Goal: Navigation & Orientation: Find specific page/section

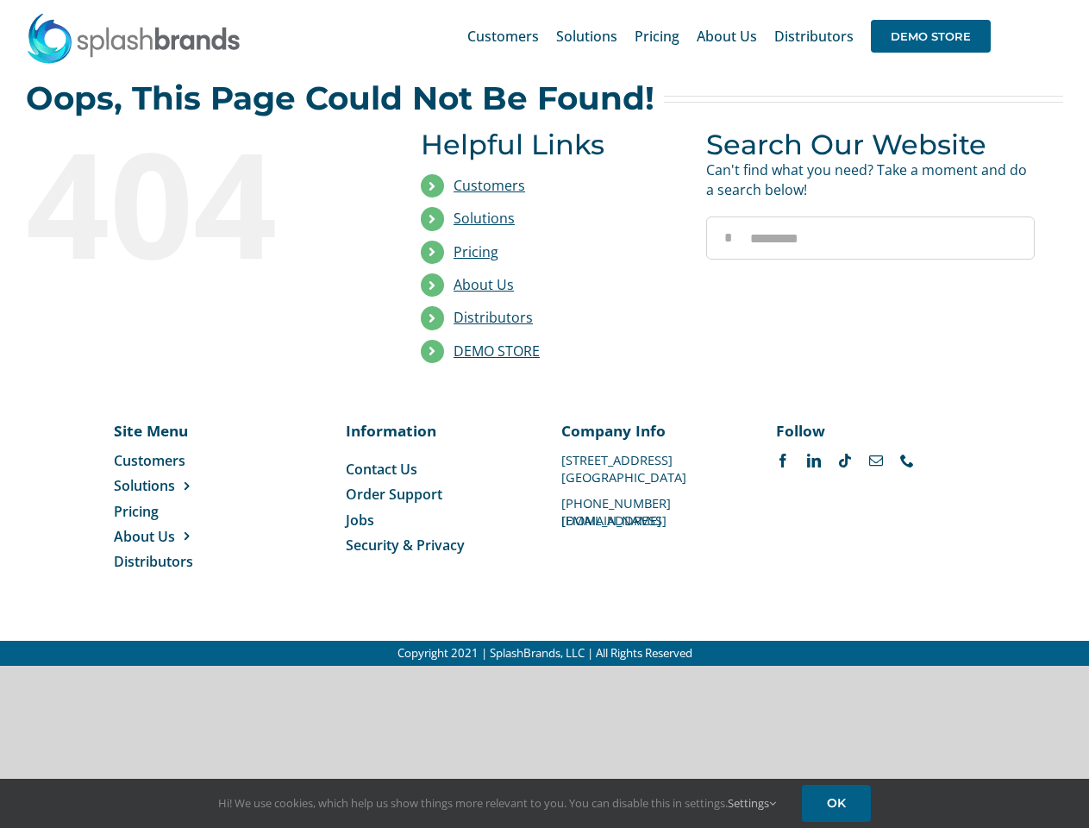
click at [544, 333] on li "Distributors" at bounding box center [551, 318] width 260 height 33
click at [984, 0] on div "Search for: * Customers Solutions Stores New Hire Kits Manufacturing Store Mark…" at bounding box center [544, 36] width 1037 height 72
click at [930, 36] on span "DEMO STORE" at bounding box center [931, 36] width 120 height 33
click at [497, 351] on link "DEMO STORE" at bounding box center [497, 350] width 86 height 19
click at [172, 485] on span "Solutions" at bounding box center [144, 485] width 61 height 19
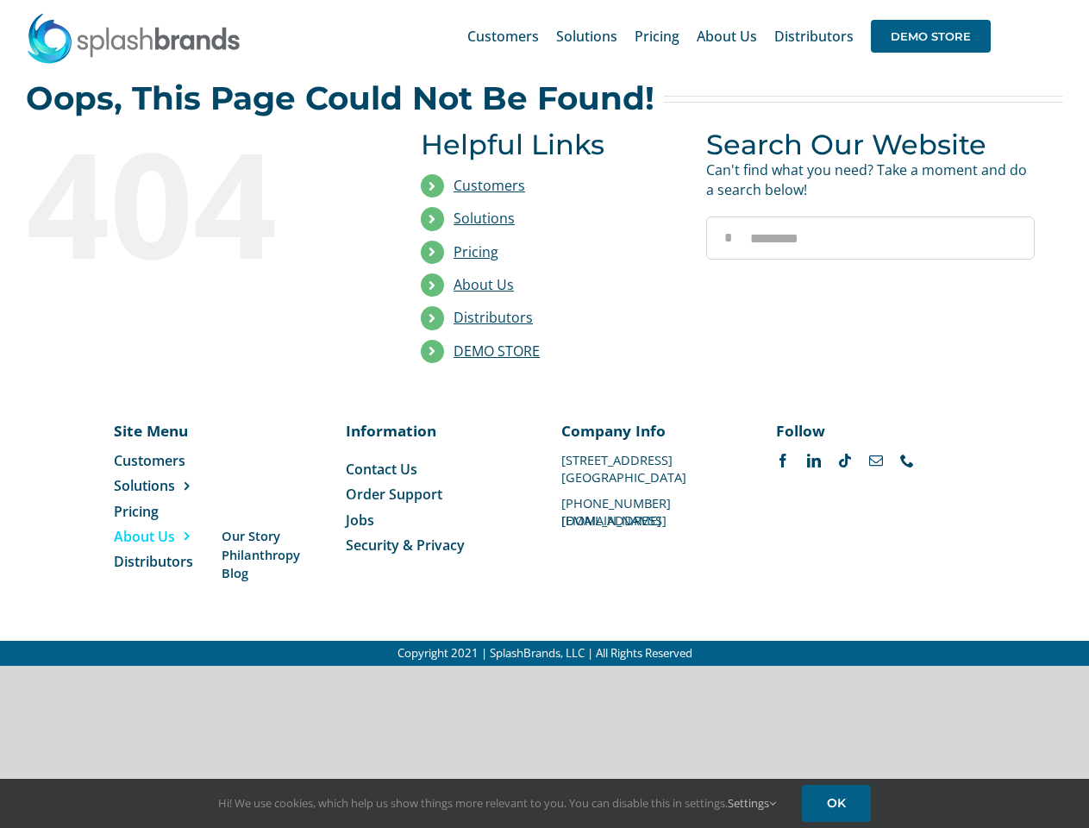
click at [172, 536] on span "About Us" at bounding box center [144, 536] width 61 height 19
click at [753, 803] on link "Settings" at bounding box center [752, 803] width 48 height 16
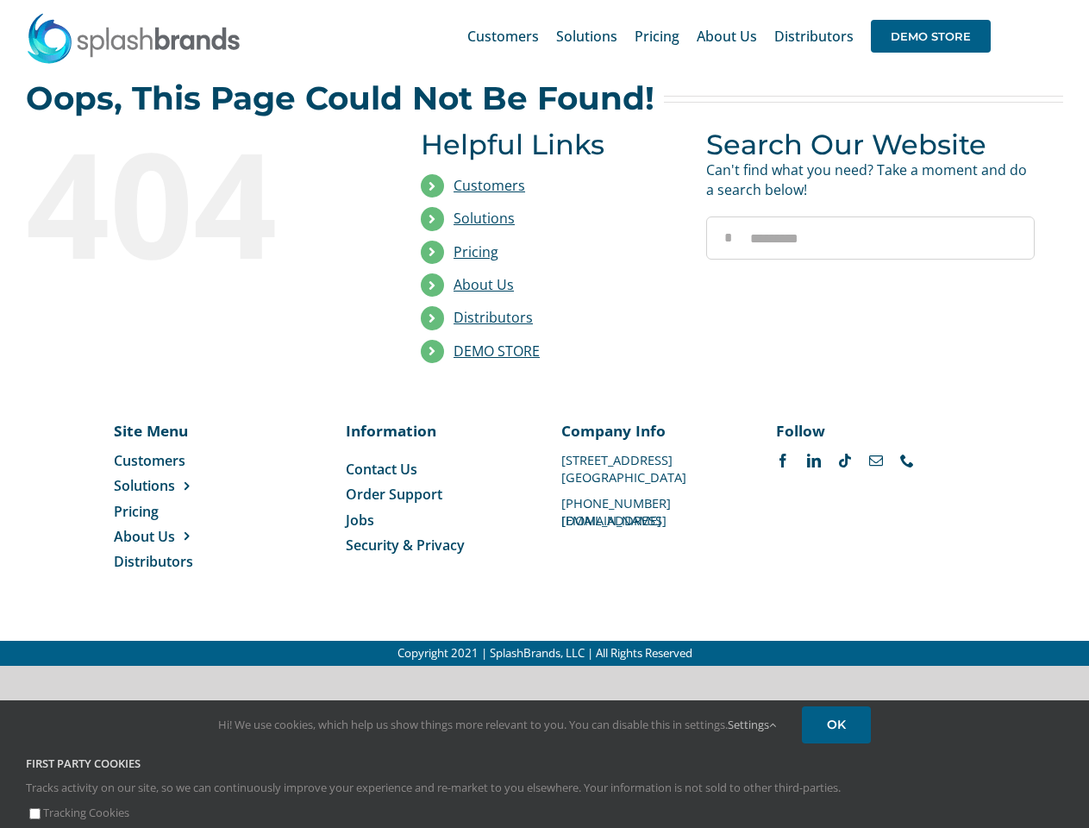
click at [839, 803] on div "First Party Cookies Tracks activity on our site, so we can continuously improve…" at bounding box center [544, 788] width 1063 height 66
